Goal: Navigation & Orientation: Find specific page/section

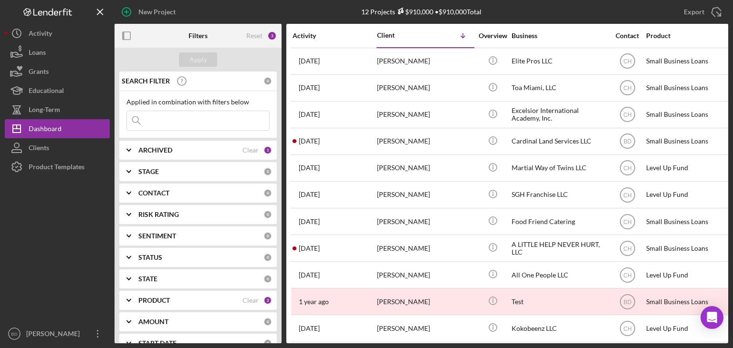
click at [171, 149] on b "ARCHIVED" at bounding box center [155, 150] width 34 height 8
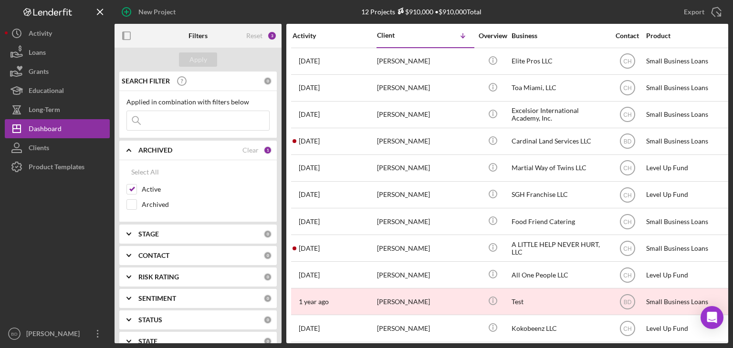
click at [171, 149] on b "ARCHIVED" at bounding box center [155, 150] width 34 height 8
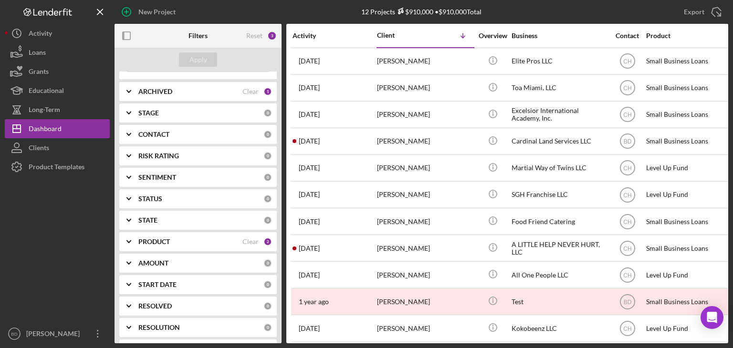
scroll to position [124, 0]
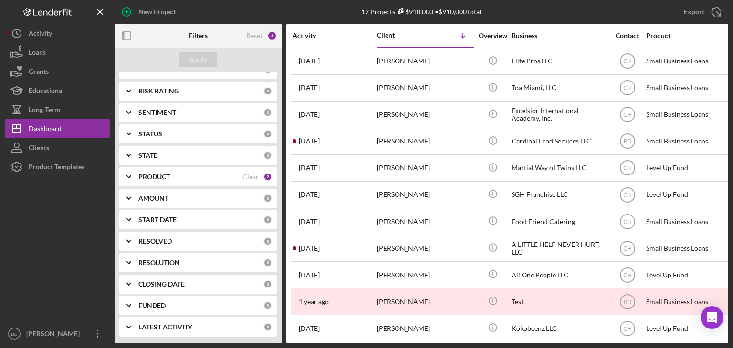
click at [169, 183] on div "PRODUCT Clear 2" at bounding box center [205, 176] width 134 height 19
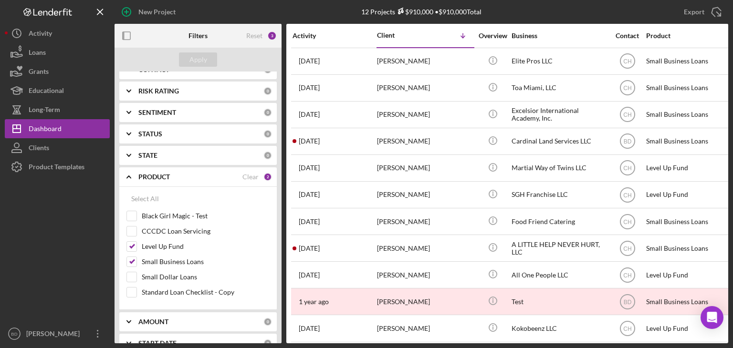
click at [169, 183] on div "PRODUCT Clear 2" at bounding box center [205, 176] width 134 height 19
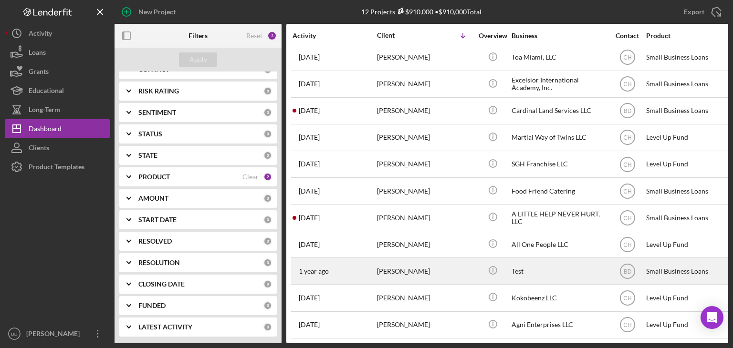
scroll to position [0, 0]
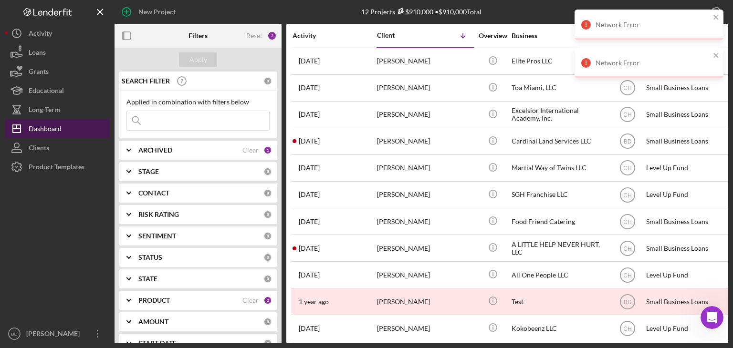
click at [48, 136] on div "Dashboard" at bounding box center [45, 129] width 33 height 21
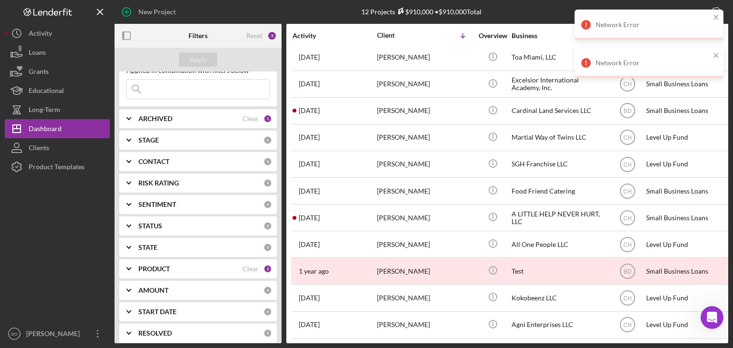
scroll to position [48, 0]
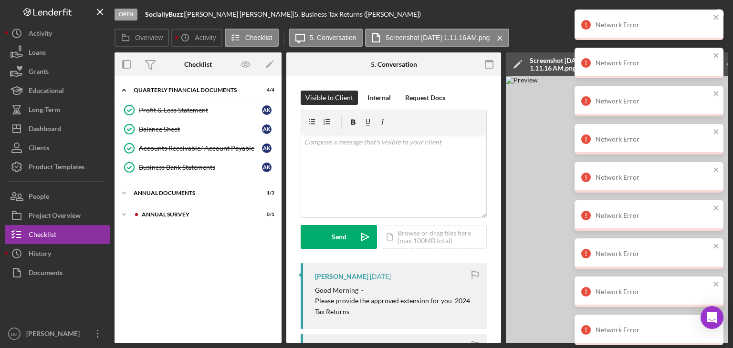
scroll to position [143, 0]
